Goal: Task Accomplishment & Management: Use online tool/utility

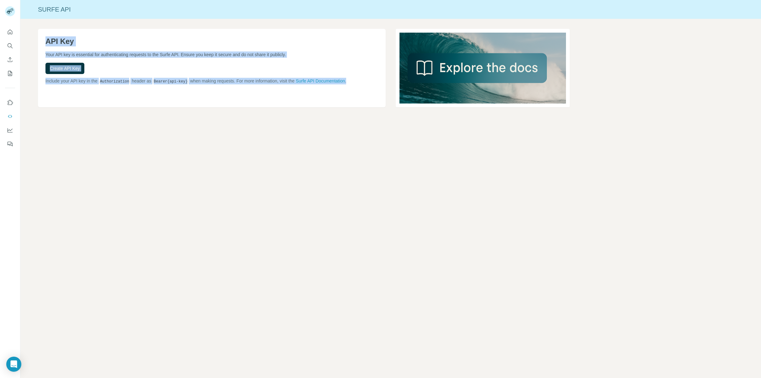
drag, startPoint x: 142, startPoint y: 121, endPoint x: 43, endPoint y: 33, distance: 131.7
click at [43, 33] on div "API Key Your API key is essential for authenticating requests to the Surfe API.…" at bounding box center [390, 78] width 740 height 118
click at [43, 33] on div "API Key Your API key is essential for authenticating requests to the Surfe API.…" at bounding box center [212, 68] width 348 height 78
drag, startPoint x: 36, startPoint y: 34, endPoint x: 250, endPoint y: 90, distance: 221.2
click at [250, 90] on div "API Key Your API key is essential for authenticating requests to the Surfe API.…" at bounding box center [390, 78] width 740 height 118
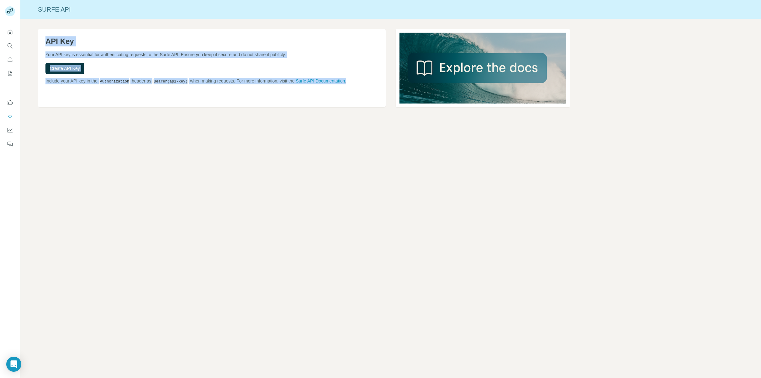
click at [250, 90] on div "API Key Your API key is essential for authenticating requests to the Surfe API.…" at bounding box center [212, 68] width 348 height 78
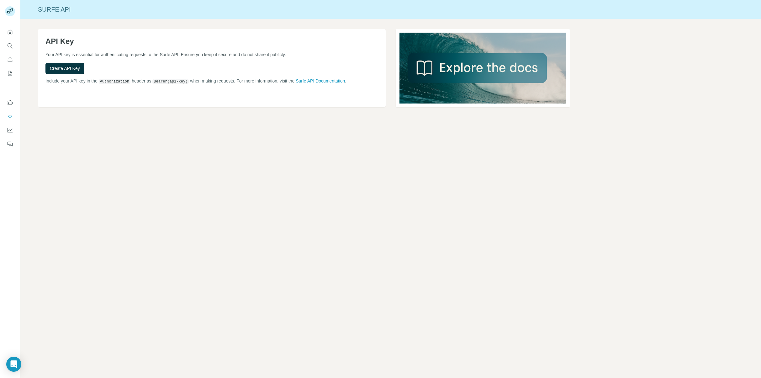
click at [248, 95] on div "API Key Your API key is essential for authenticating requests to the Surfe API.…" at bounding box center [212, 68] width 348 height 78
click at [10, 33] on icon "Quick start" at bounding box center [10, 31] width 5 height 5
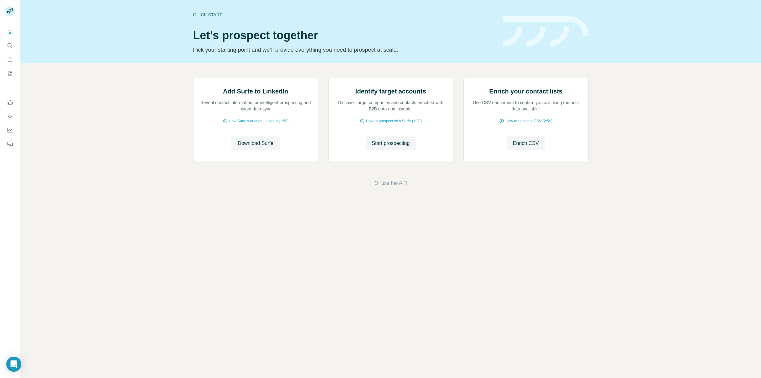
click at [139, 98] on div "Add Surfe to LinkedIn Reveal contact information for intelligent prospecting an…" at bounding box center [390, 132] width 740 height 139
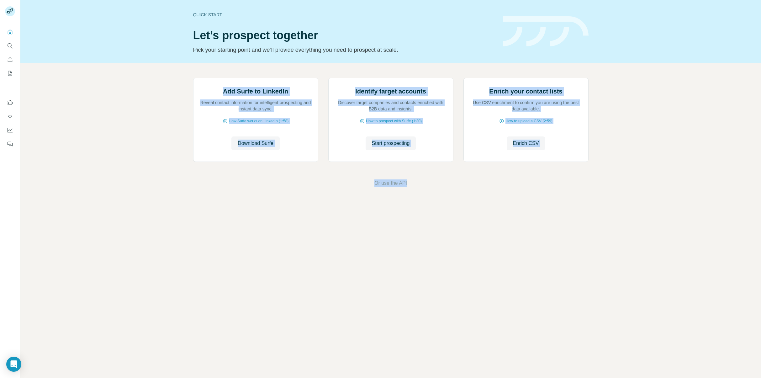
drag, startPoint x: 156, startPoint y: 87, endPoint x: 579, endPoint y: 262, distance: 457.9
click at [579, 202] on div "Add Surfe to LinkedIn Reveal contact information for intelligent prospecting an…" at bounding box center [390, 132] width 740 height 139
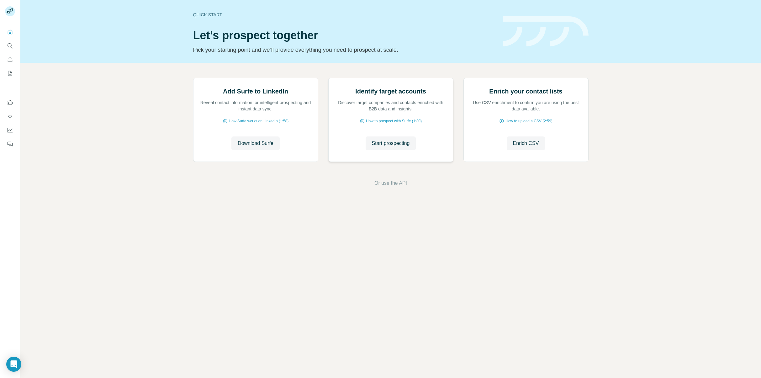
click at [343, 112] on div "Identify target accounts Discover target companies and contacts enriched with B…" at bounding box center [391, 99] width 112 height 25
click at [167, 197] on div "Add Surfe to LinkedIn Reveal contact information for intelligent prospecting an…" at bounding box center [390, 132] width 740 height 139
click at [278, 150] on button "Download Surfe" at bounding box center [255, 143] width 48 height 14
copy span "Download"
click at [259, 150] on button "Download Surfe" at bounding box center [255, 143] width 48 height 14
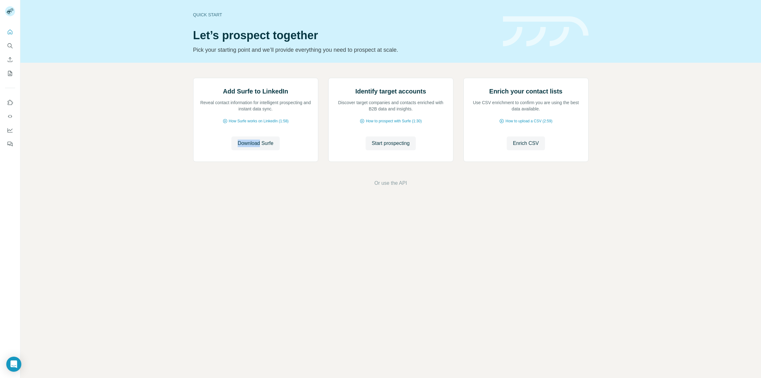
click at [629, 168] on div "Add Surfe to LinkedIn Reveal contact information for intelligent prospecting an…" at bounding box center [390, 132] width 740 height 139
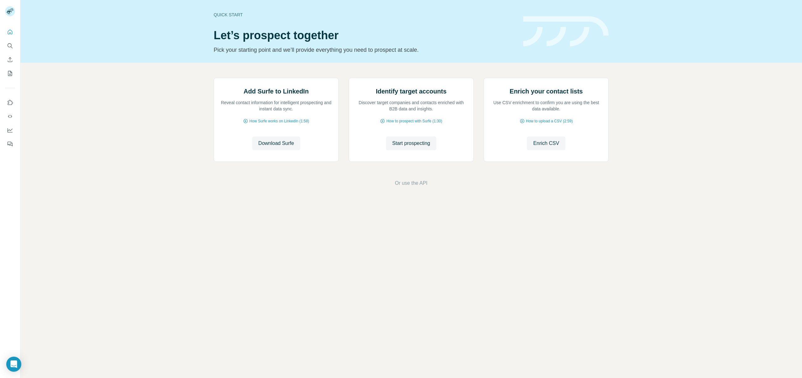
click at [656, 181] on div "Add Surfe to LinkedIn Reveal contact information for intelligent prospecting an…" at bounding box center [411, 132] width 782 height 139
click at [678, 171] on div "Add Surfe to LinkedIn Reveal contact information for intelligent prospecting an…" at bounding box center [411, 132] width 782 height 139
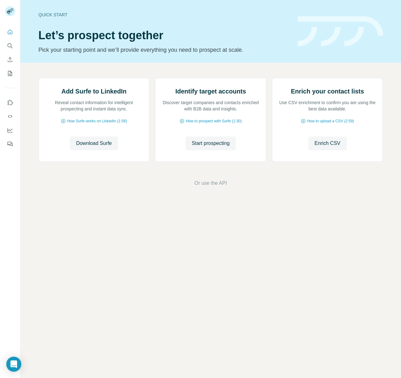
click at [276, 202] on div "Add Surfe to LinkedIn Reveal contact information for intelligent prospecting an…" at bounding box center [210, 132] width 381 height 139
